Goal: Information Seeking & Learning: Learn about a topic

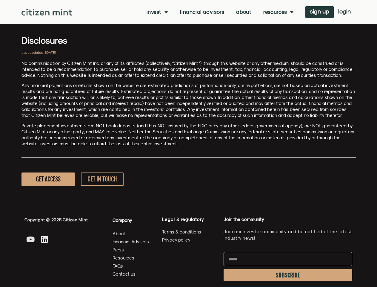
click at [188, 143] on p "Private placement investments are NOT bank deposits (and thus NOT insured by th…" at bounding box center [188, 135] width 334 height 24
click at [156, 12] on link "Invest" at bounding box center [157, 12] width 21 height 6
click at [278, 12] on link "Resources" at bounding box center [278, 12] width 30 height 6
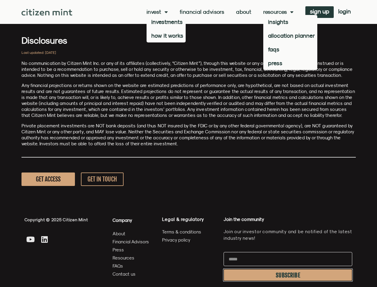
click at [288, 275] on span "SUBSCRIBE" at bounding box center [288, 275] width 24 height 5
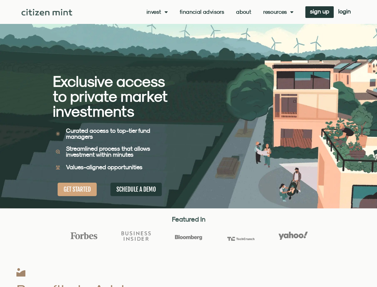
click at [188, 143] on div "Exclusive access to private market investments Exclusive access to private mark…" at bounding box center [121, 104] width 136 height 208
click at [156, 12] on link "Invest" at bounding box center [157, 12] width 21 height 6
click at [278, 12] on link "Resources" at bounding box center [278, 12] width 30 height 6
click at [188, 143] on div "Exclusive access to private market investments Exclusive access to private mark…" at bounding box center [121, 104] width 136 height 208
click at [156, 12] on link "Invest" at bounding box center [157, 12] width 21 height 6
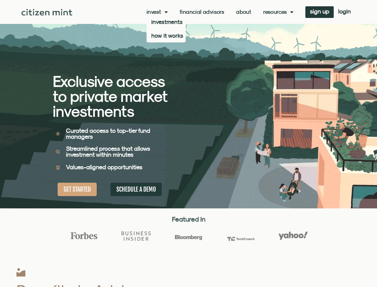
click at [278, 12] on link "Resources" at bounding box center [278, 12] width 30 height 6
